Goal: Task Accomplishment & Management: Complete application form

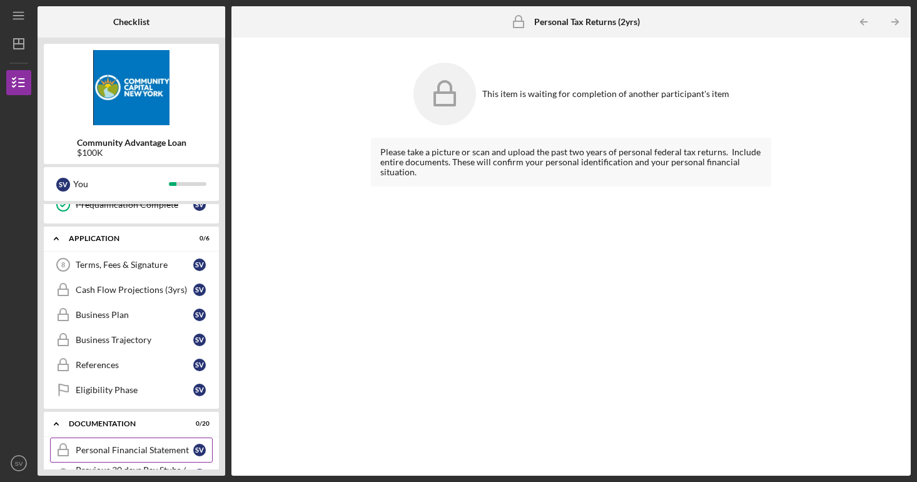
scroll to position [212, 0]
click at [156, 262] on div "Terms, Fees & Signature" at bounding box center [135, 265] width 118 height 10
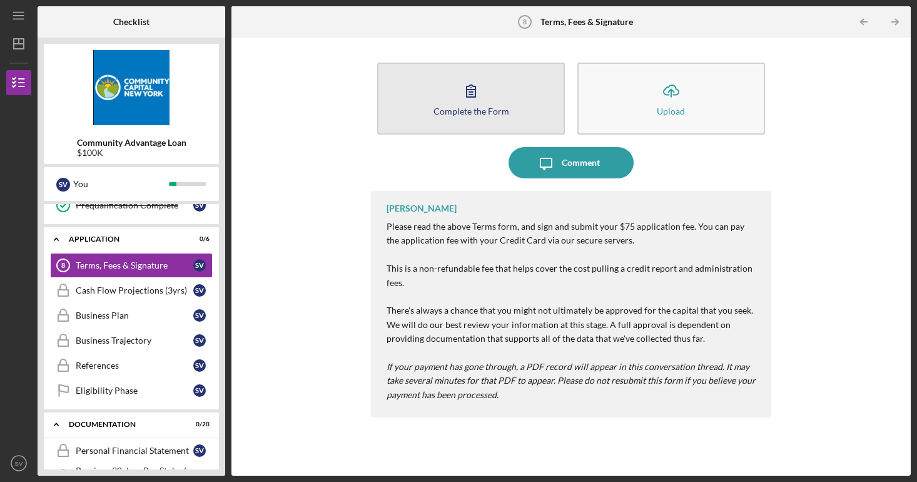
click at [476, 89] on icon "button" at bounding box center [470, 90] width 31 height 31
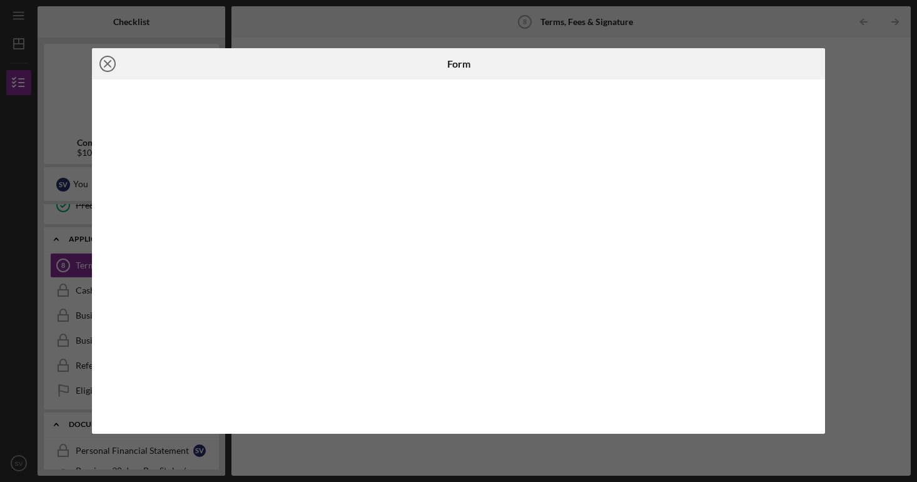
click at [111, 61] on icon "Icon/Close" at bounding box center [107, 63] width 31 height 31
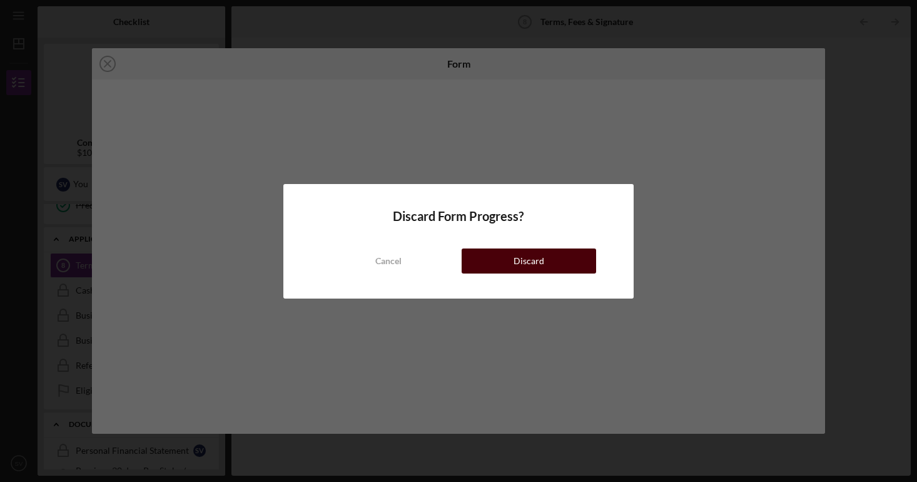
click at [517, 260] on div "Discard" at bounding box center [529, 260] width 31 height 25
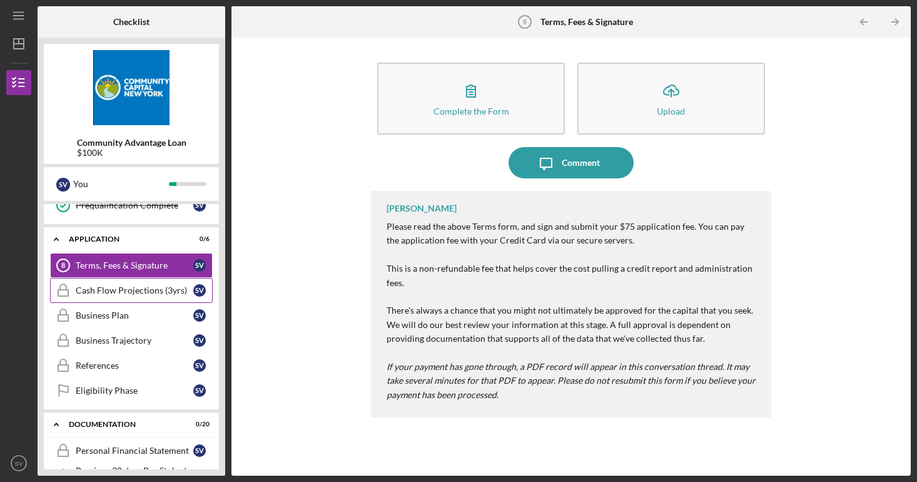
click at [121, 288] on div "Cash Flow Projections (3yrs)" at bounding box center [135, 290] width 118 height 10
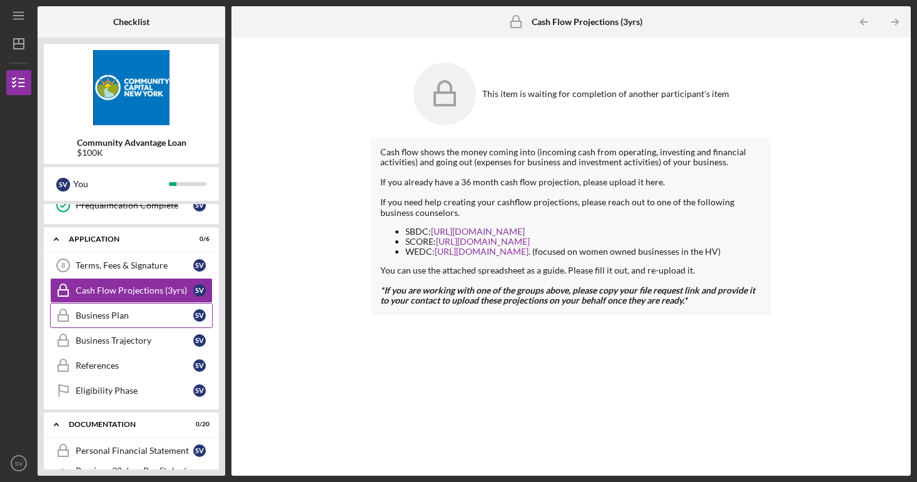
click at [116, 316] on div "Business Plan" at bounding box center [135, 315] width 118 height 10
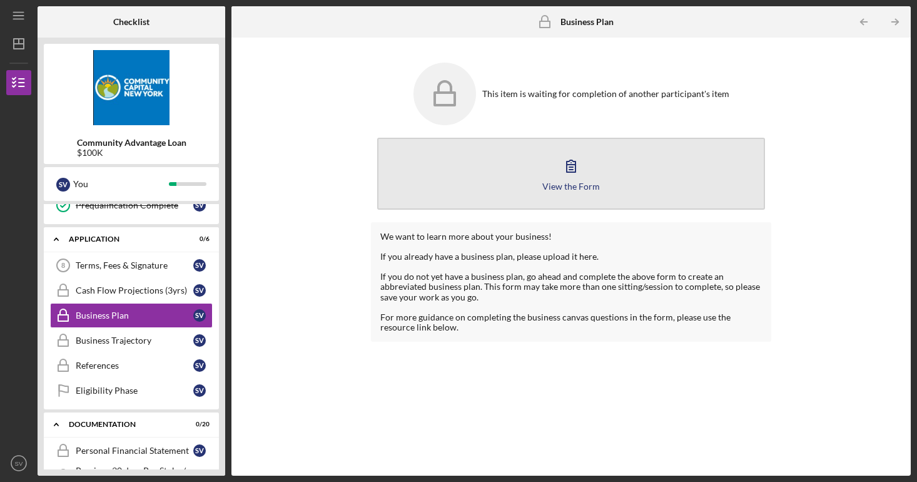
click at [522, 192] on button "View the Form Form" at bounding box center [571, 174] width 388 height 72
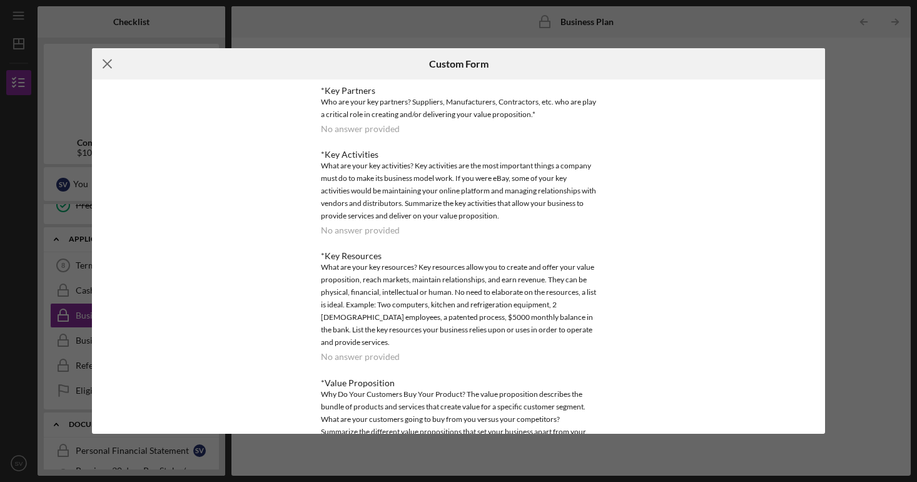
click at [107, 64] on line at bounding box center [107, 64] width 8 height 8
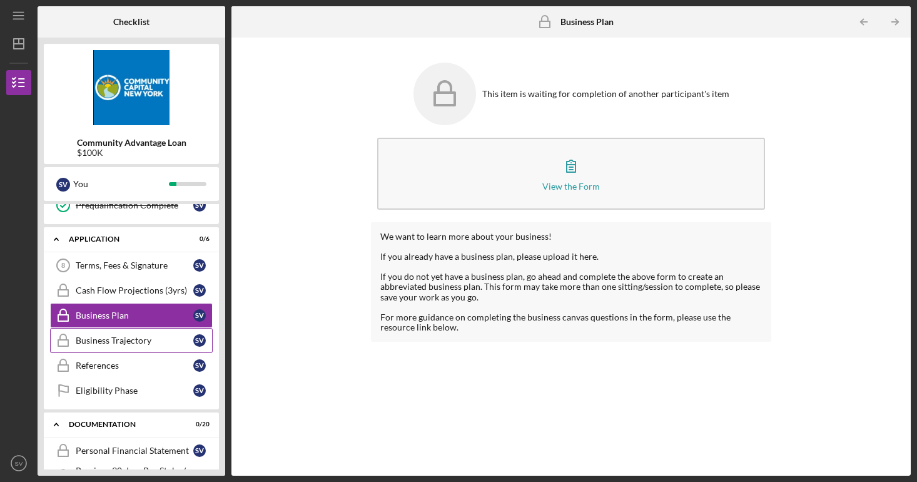
click at [119, 339] on div "Business Trajectory" at bounding box center [135, 340] width 118 height 10
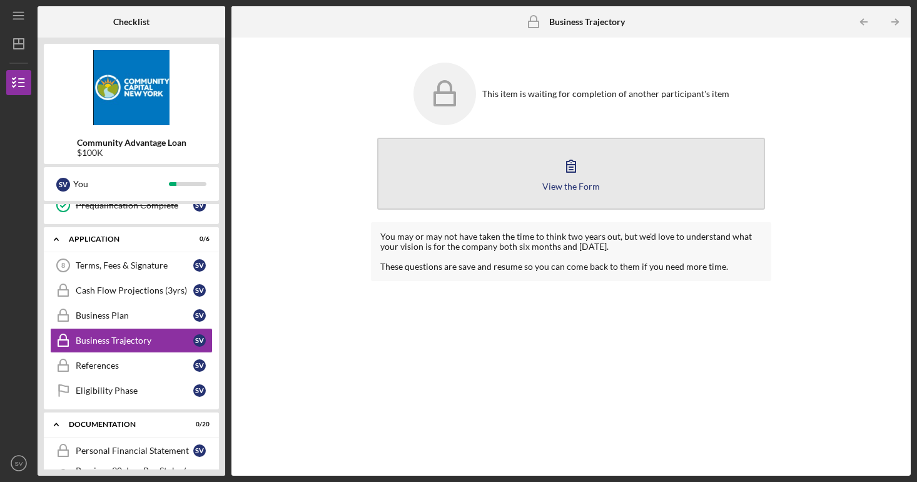
click at [490, 182] on button "View the Form Form" at bounding box center [571, 174] width 388 height 72
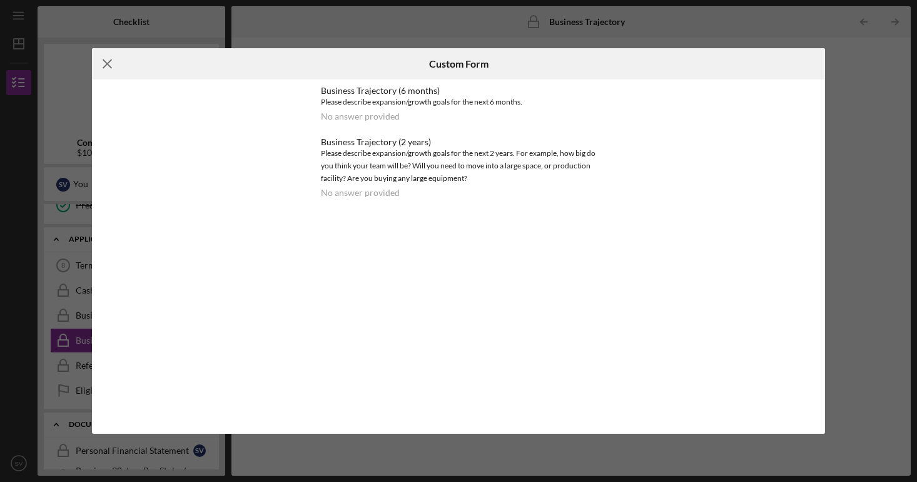
click at [108, 61] on icon "Icon/Menu Close" at bounding box center [107, 63] width 31 height 31
